Goal: Transaction & Acquisition: Purchase product/service

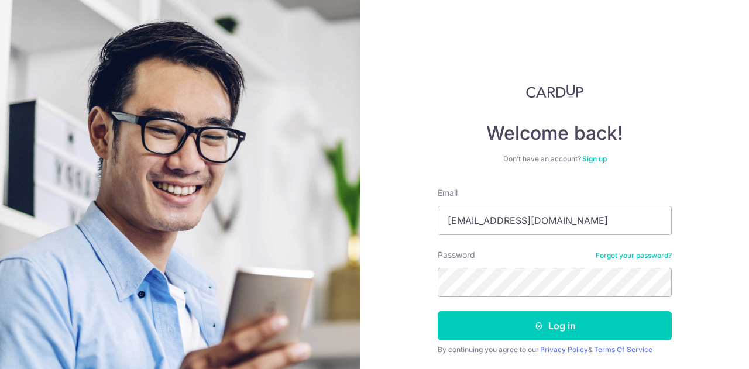
type input "ondrayhor@gmail.com"
click at [530, 341] on form "Email ondrayhor@gmail.com Password Forgot your password? Log in By continuing y…" at bounding box center [555, 289] width 234 height 205
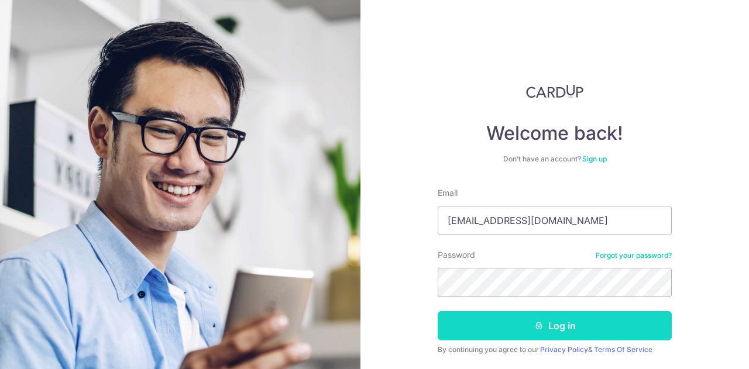
click at [530, 339] on button "Log in" at bounding box center [555, 325] width 234 height 29
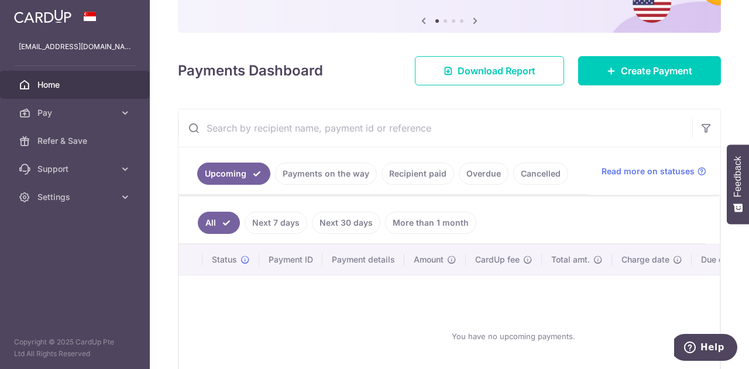
click at [214, 124] on input "text" at bounding box center [436, 127] width 514 height 37
click at [315, 116] on input "text" at bounding box center [436, 127] width 514 height 37
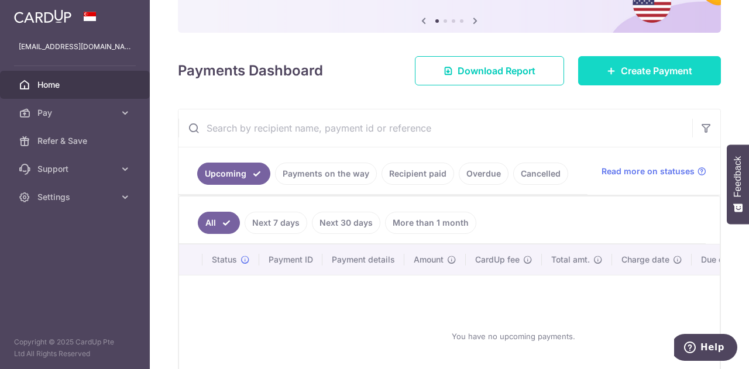
click at [667, 74] on span "Create Payment" at bounding box center [656, 71] width 71 height 14
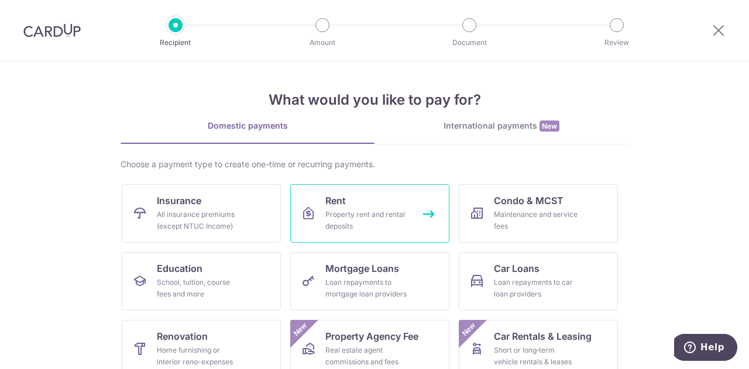
click at [354, 211] on div "Property rent and rental deposits" at bounding box center [367, 220] width 84 height 23
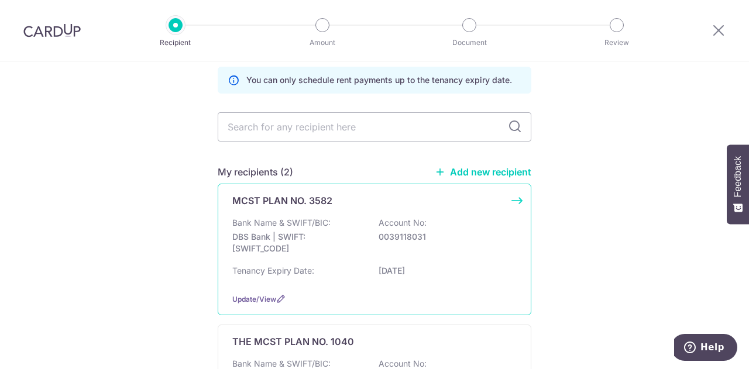
scroll to position [176, 0]
